Goal: Transaction & Acquisition: Subscribe to service/newsletter

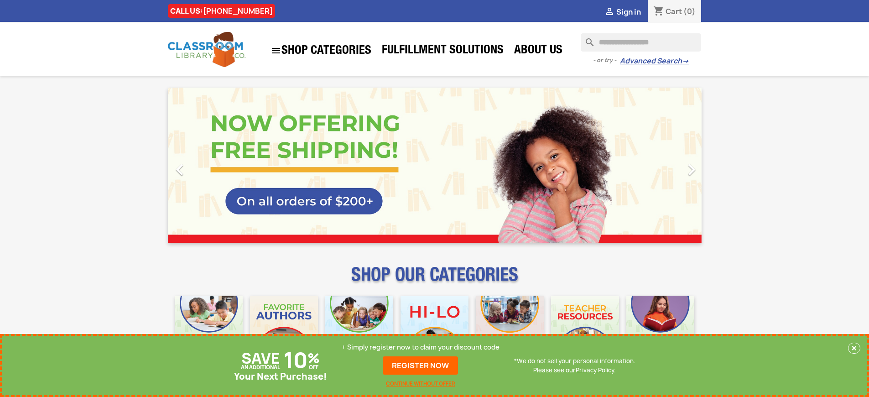
click at [421, 347] on p "+ Simply register now to claim your discount code" at bounding box center [421, 347] width 158 height 9
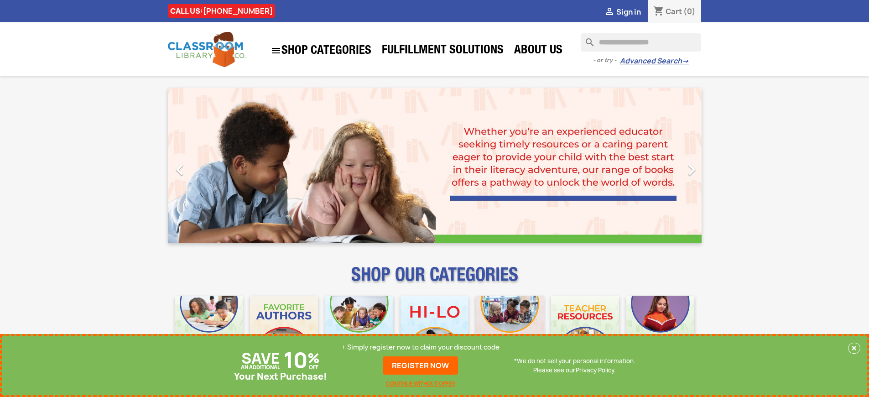
click at [421, 347] on p "+ Simply register now to claim your discount code" at bounding box center [421, 347] width 158 height 9
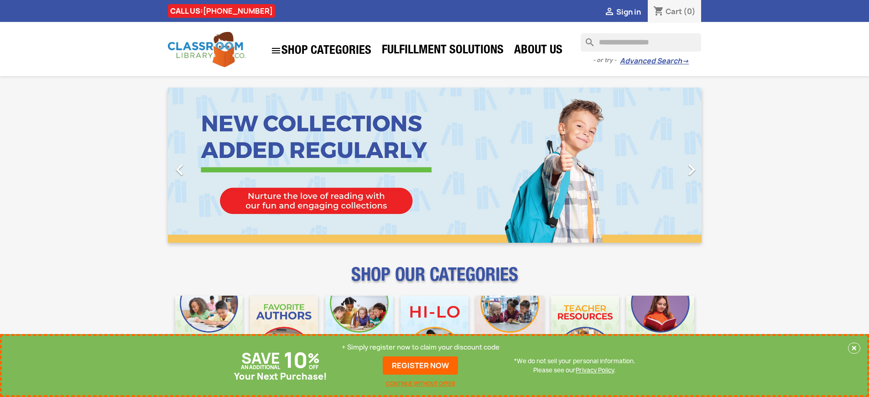
click at [421, 347] on p "+ Simply register now to claim your discount code" at bounding box center [421, 347] width 158 height 9
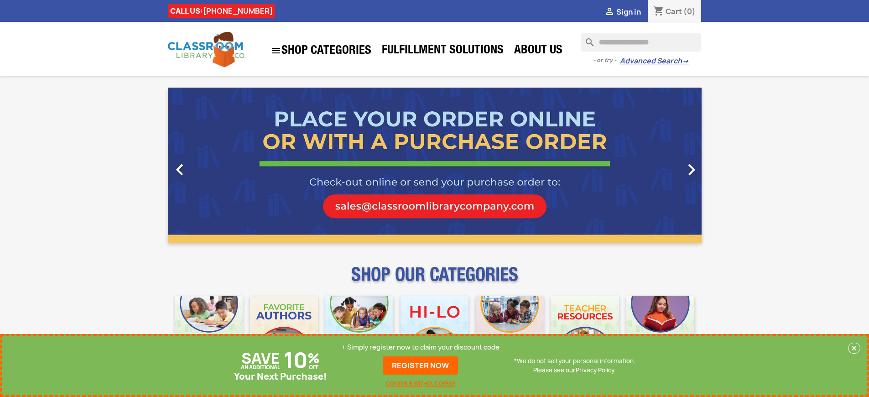
click at [421, 347] on p "+ Simply register now to claim your discount code" at bounding box center [421, 347] width 158 height 9
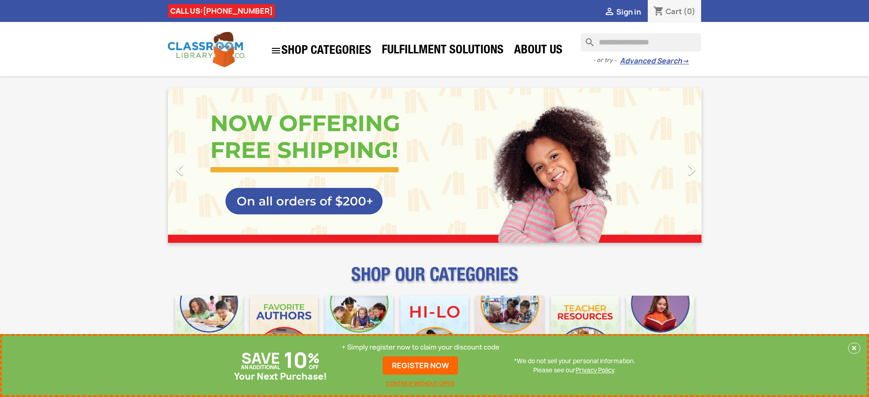
click at [421, 347] on p "+ Simply register now to claim your discount code" at bounding box center [421, 347] width 158 height 9
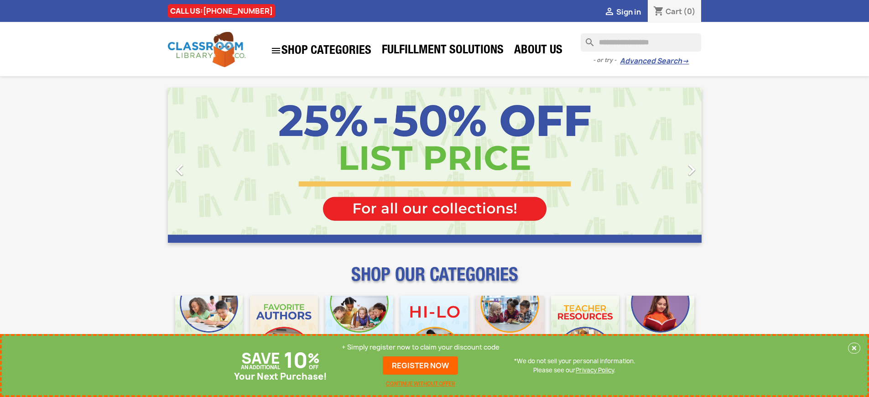
click at [421, 347] on p "+ Simply register now to claim your discount code" at bounding box center [421, 347] width 158 height 9
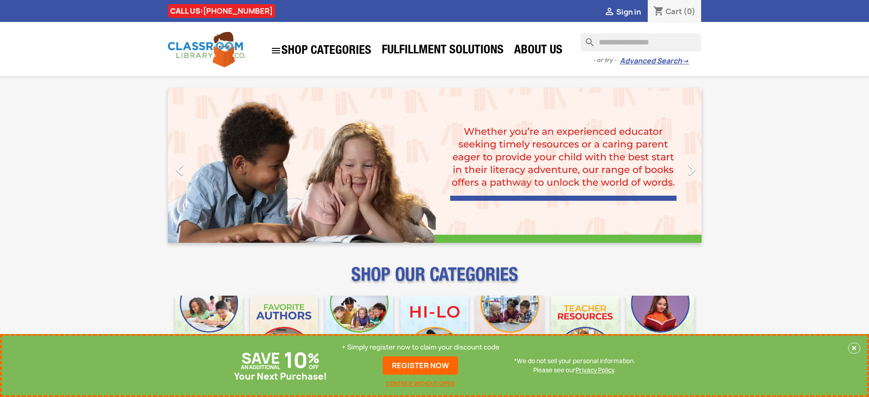
click at [421, 347] on p "+ Simply register now to claim your discount code" at bounding box center [421, 347] width 158 height 9
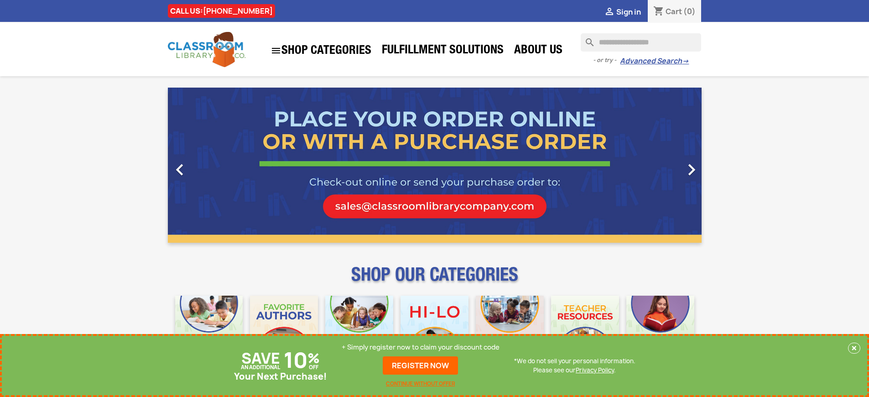
click at [421, 347] on p "+ Simply register now to claim your discount code" at bounding box center [421, 347] width 158 height 9
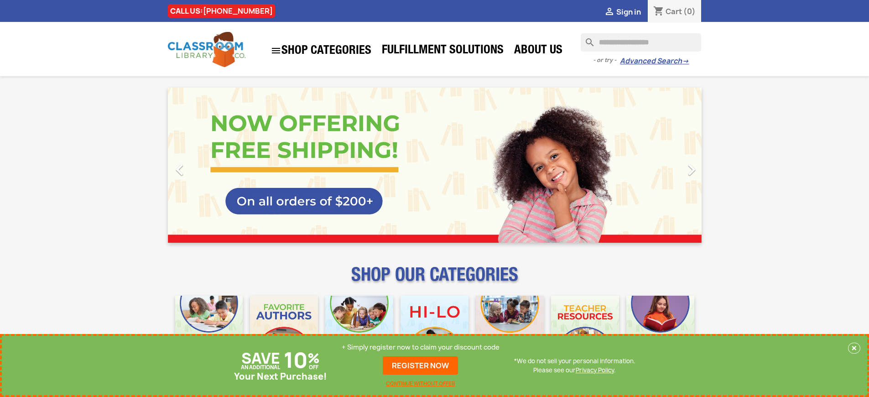
click at [421, 347] on p "+ Simply register now to claim your discount code" at bounding box center [421, 347] width 158 height 9
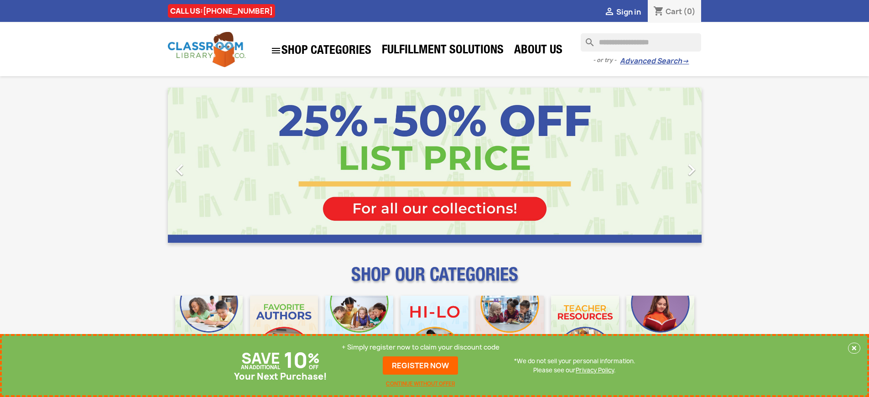
click at [421, 347] on p "+ Simply register now to claim your discount code" at bounding box center [421, 347] width 158 height 9
click at [421, 365] on link "REGISTER NOW" at bounding box center [420, 365] width 75 height 18
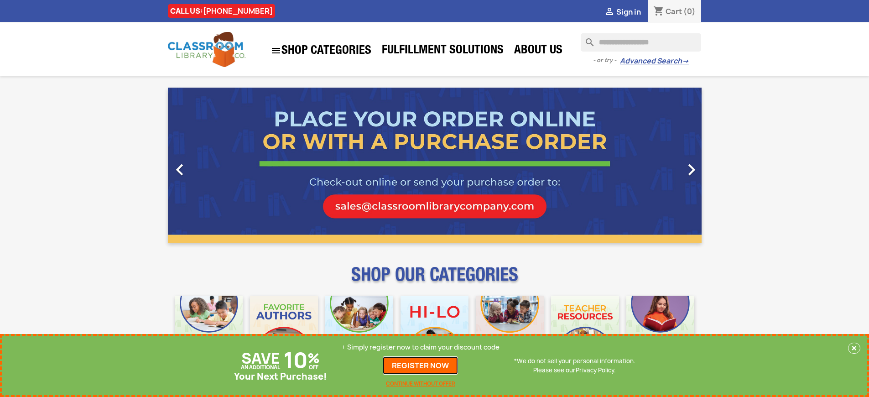
click at [421, 374] on link "REGISTER NOW" at bounding box center [420, 365] width 75 height 18
